Goal: Transaction & Acquisition: Purchase product/service

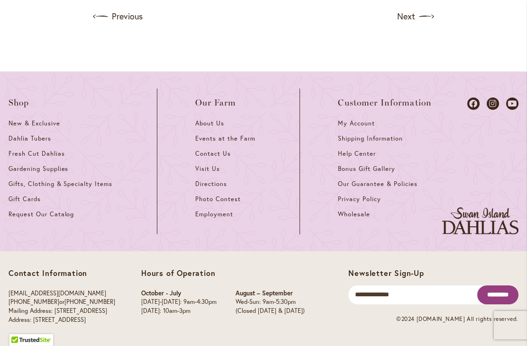
scroll to position [1146, 0]
click at [25, 121] on span "New & Exclusive" at bounding box center [35, 123] width 52 height 8
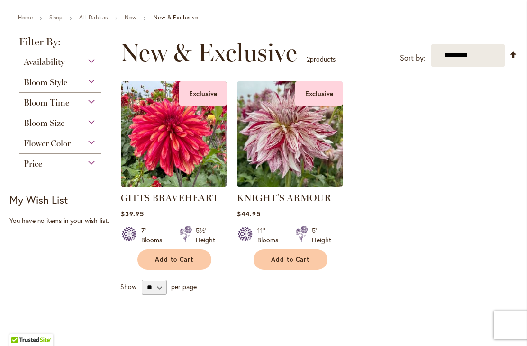
scroll to position [137, 0]
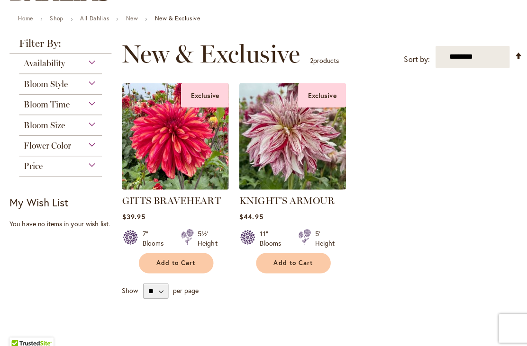
click at [30, 64] on span "Availability" at bounding box center [44, 63] width 41 height 10
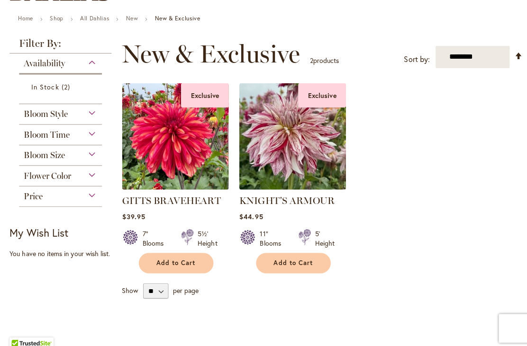
click at [51, 114] on span "Bloom Style" at bounding box center [46, 113] width 44 height 10
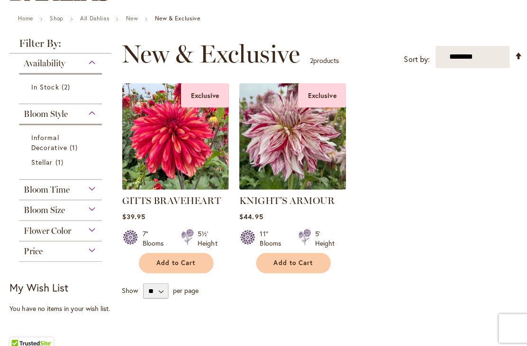
click at [43, 138] on span "Informal Decorative" at bounding box center [49, 141] width 36 height 19
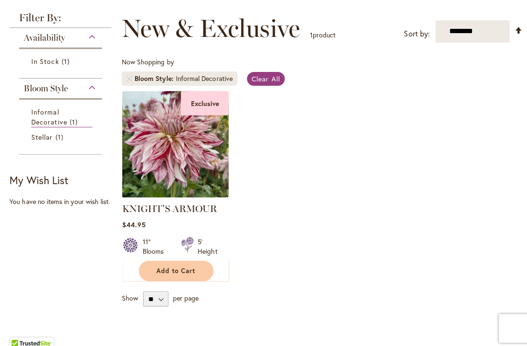
scroll to position [162, 0]
click at [41, 141] on link "Stellar 1 item" at bounding box center [61, 136] width 61 height 10
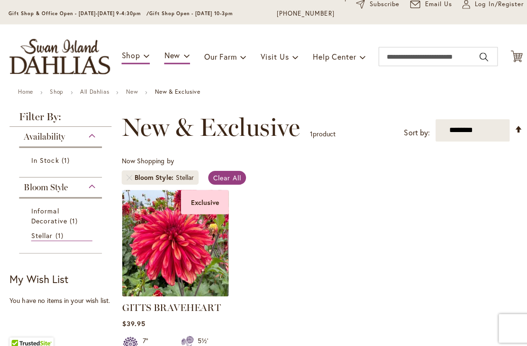
scroll to position [67, 0]
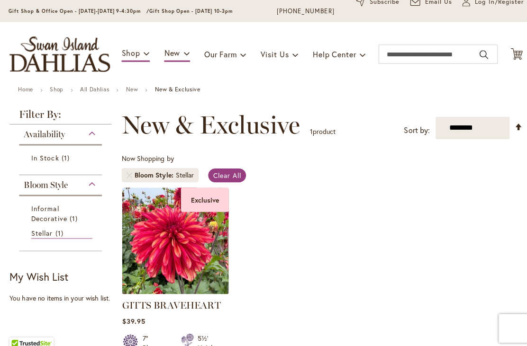
click at [47, 155] on span "In Stock" at bounding box center [44, 156] width 27 height 9
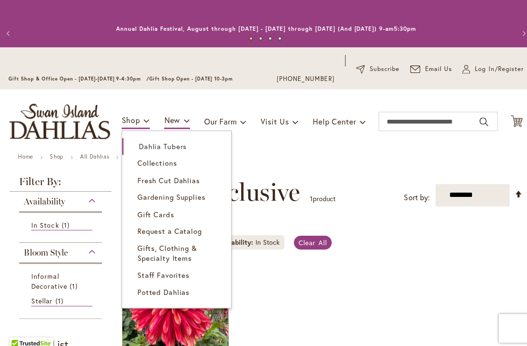
click at [147, 144] on span "Dahlia Tubers" at bounding box center [160, 144] width 47 height 9
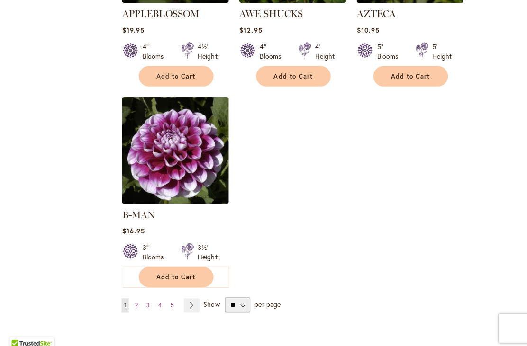
scroll to position [1186, 0]
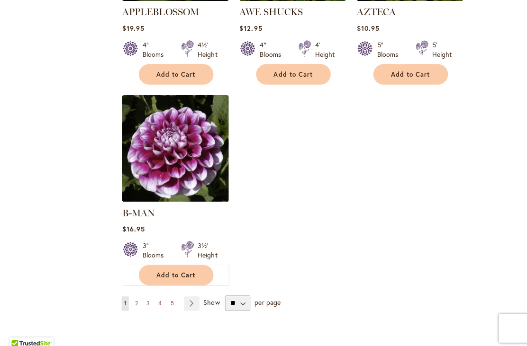
click at [190, 294] on link "Page Next" at bounding box center [190, 301] width 16 height 14
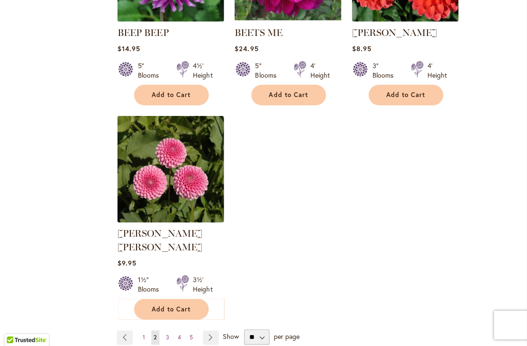
scroll to position [1156, 0]
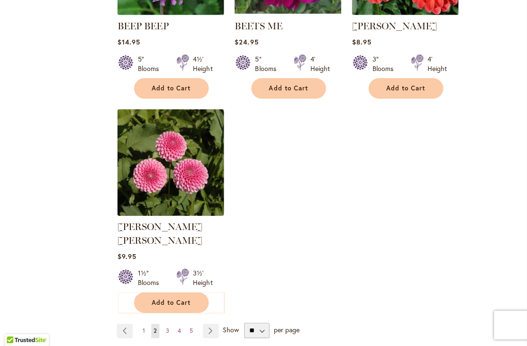
click at [206, 324] on link "Page Next" at bounding box center [214, 331] width 16 height 14
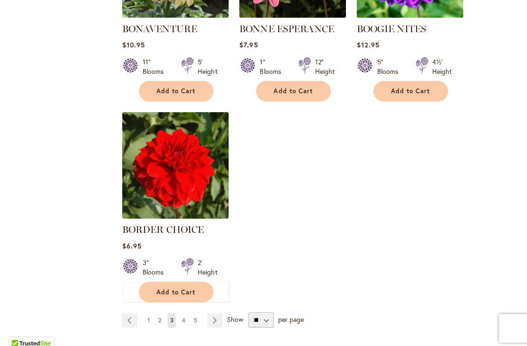
scroll to position [1159, 0]
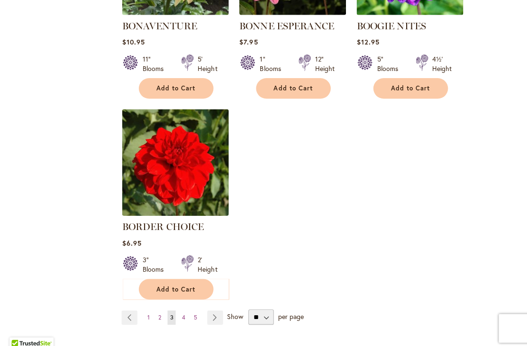
click at [210, 316] on link "Page Next" at bounding box center [213, 314] width 16 height 14
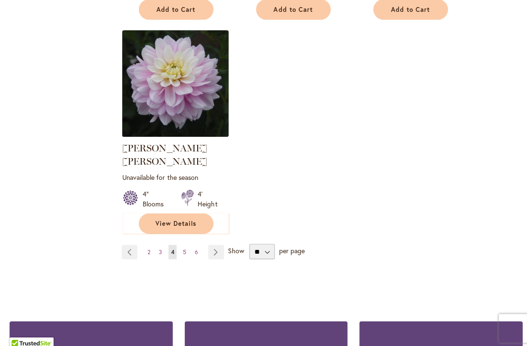
scroll to position [1251, 0]
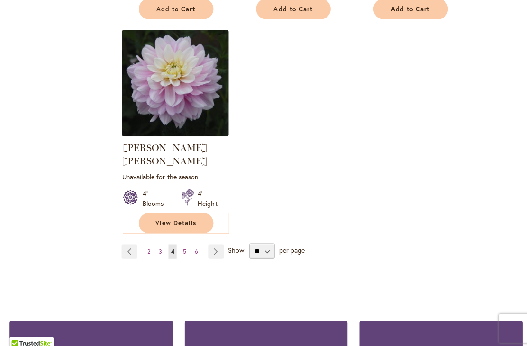
click at [214, 242] on link "Page Next" at bounding box center [214, 249] width 16 height 14
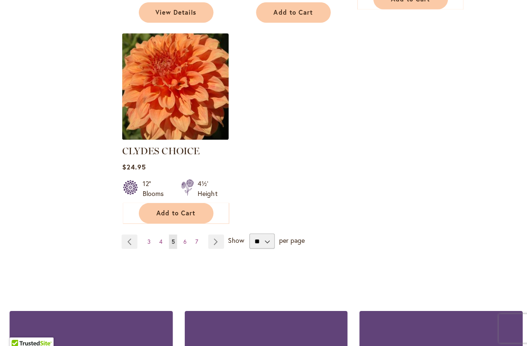
scroll to position [1269, 0]
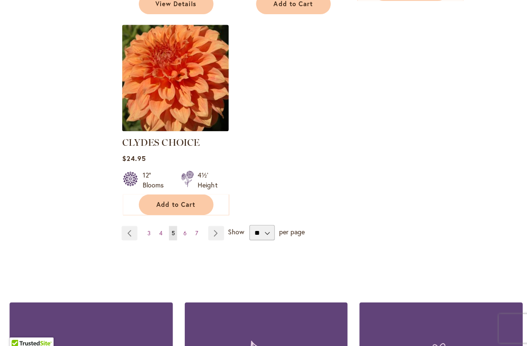
click at [213, 224] on link "Page Next" at bounding box center [214, 231] width 16 height 14
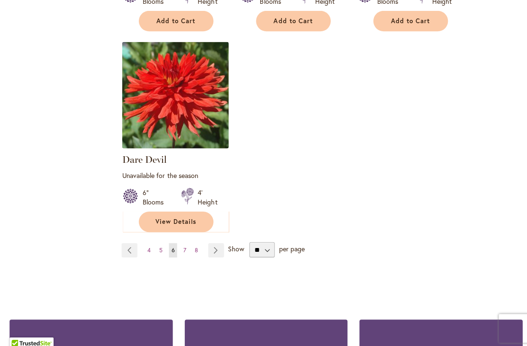
scroll to position [1275, 0]
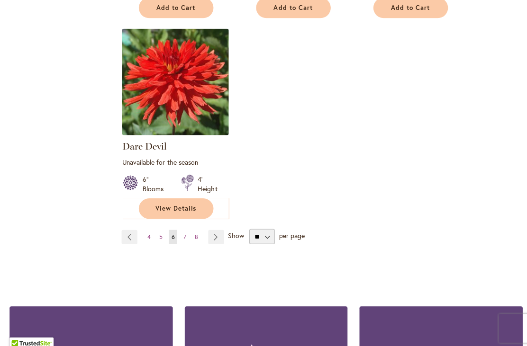
click at [218, 228] on link "Page Next" at bounding box center [214, 235] width 16 height 14
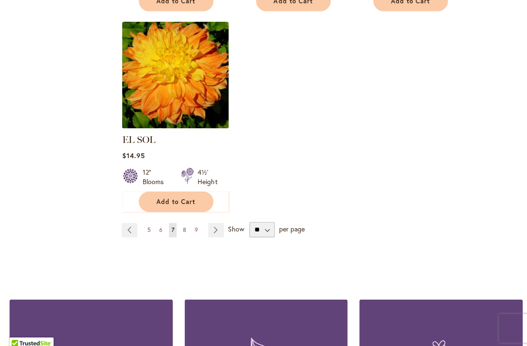
scroll to position [1261, 0]
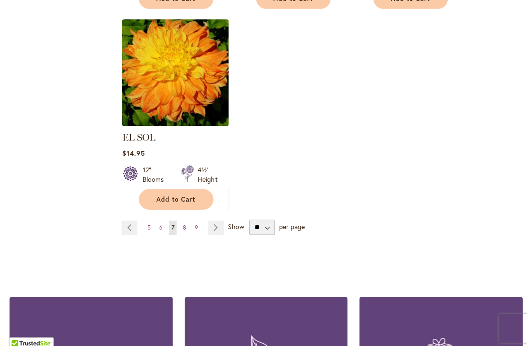
click at [220, 219] on link "Page Next" at bounding box center [214, 226] width 16 height 14
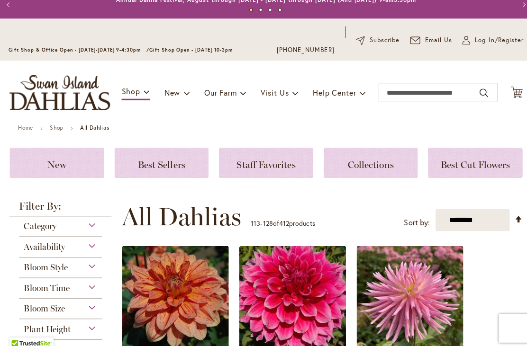
scroll to position [31, 0]
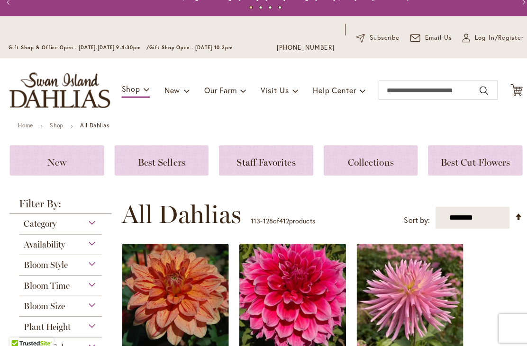
click at [367, 165] on span "Collections" at bounding box center [366, 160] width 45 height 11
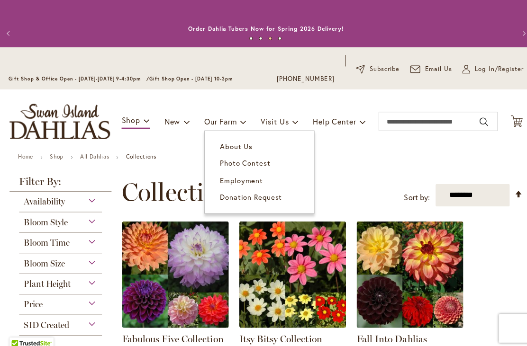
click at [241, 140] on link "About Us" at bounding box center [257, 145] width 108 height 17
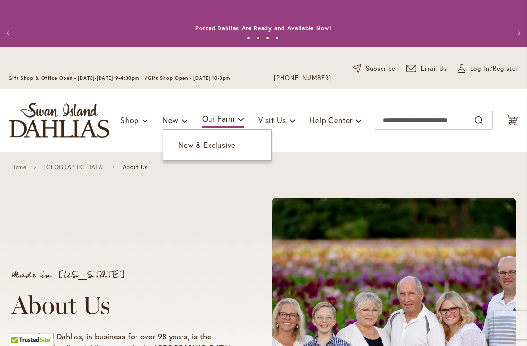
click at [186, 143] on span "New & Exclusive" at bounding box center [206, 144] width 57 height 9
